Goal: Task Accomplishment & Management: Use online tool/utility

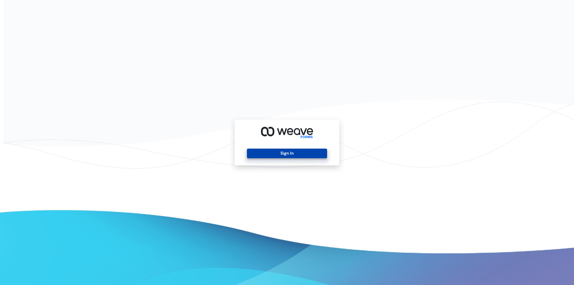
click at [267, 154] on button "Sign In" at bounding box center [287, 154] width 80 height 10
